Goal: Book appointment/travel/reservation

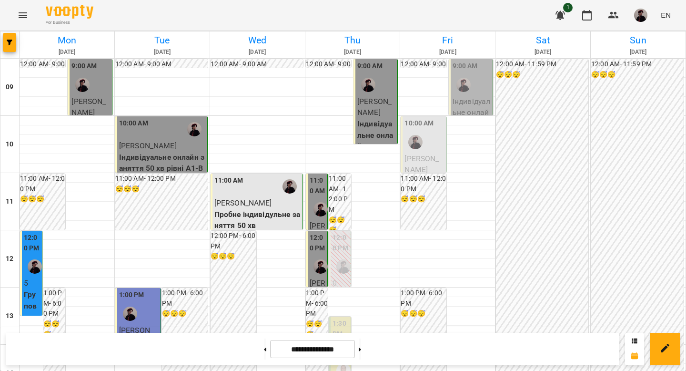
click at [467, 93] on div at bounding box center [464, 85] width 22 height 22
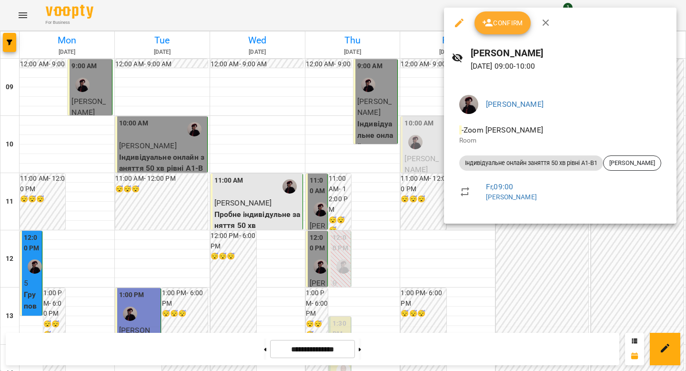
click at [526, 283] on div at bounding box center [343, 185] width 686 height 371
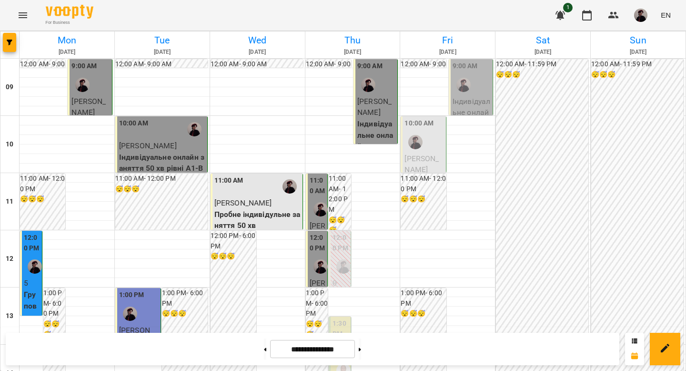
click at [466, 81] on div at bounding box center [464, 85] width 22 height 22
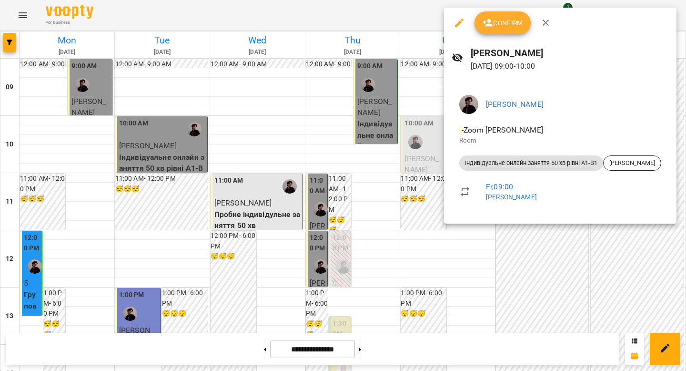
click at [498, 268] on div at bounding box center [343, 185] width 686 height 371
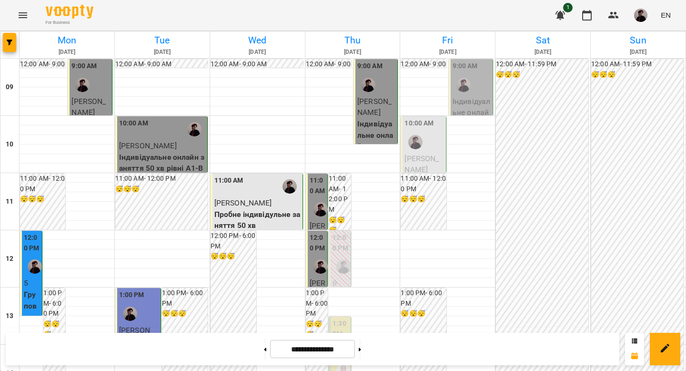
click at [319, 192] on label "11:00 AM" at bounding box center [318, 185] width 16 height 20
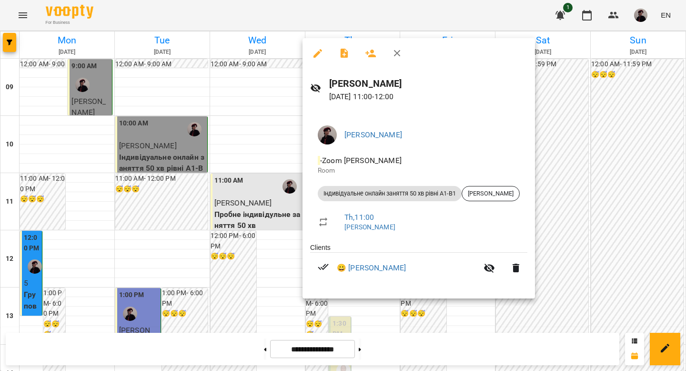
click at [589, 164] on div at bounding box center [343, 185] width 686 height 371
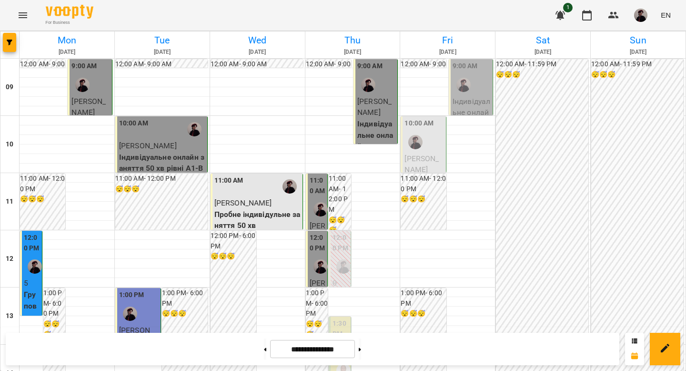
click at [416, 153] on p "[PERSON_NAME]" at bounding box center [424, 164] width 39 height 22
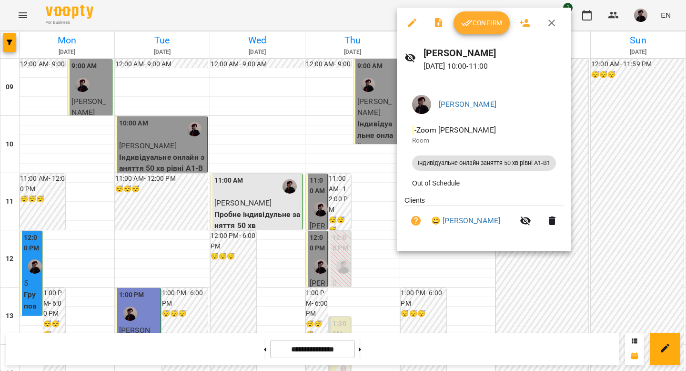
click at [616, 186] on div at bounding box center [343, 185] width 686 height 371
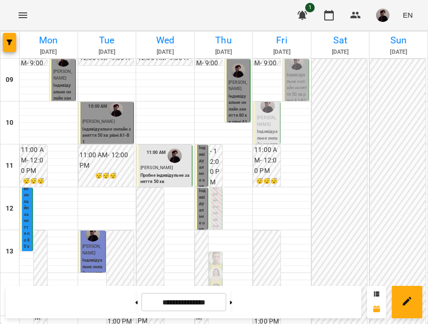
click at [292, 73] on p "Індивідуальне онлайн заняття 50 хв рівні А1-В1 - [PERSON_NAME]" at bounding box center [297, 94] width 20 height 45
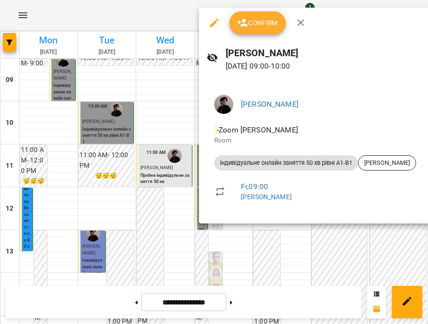
click at [305, 244] on div at bounding box center [214, 162] width 428 height 324
